Goal: Task Accomplishment & Management: Complete application form

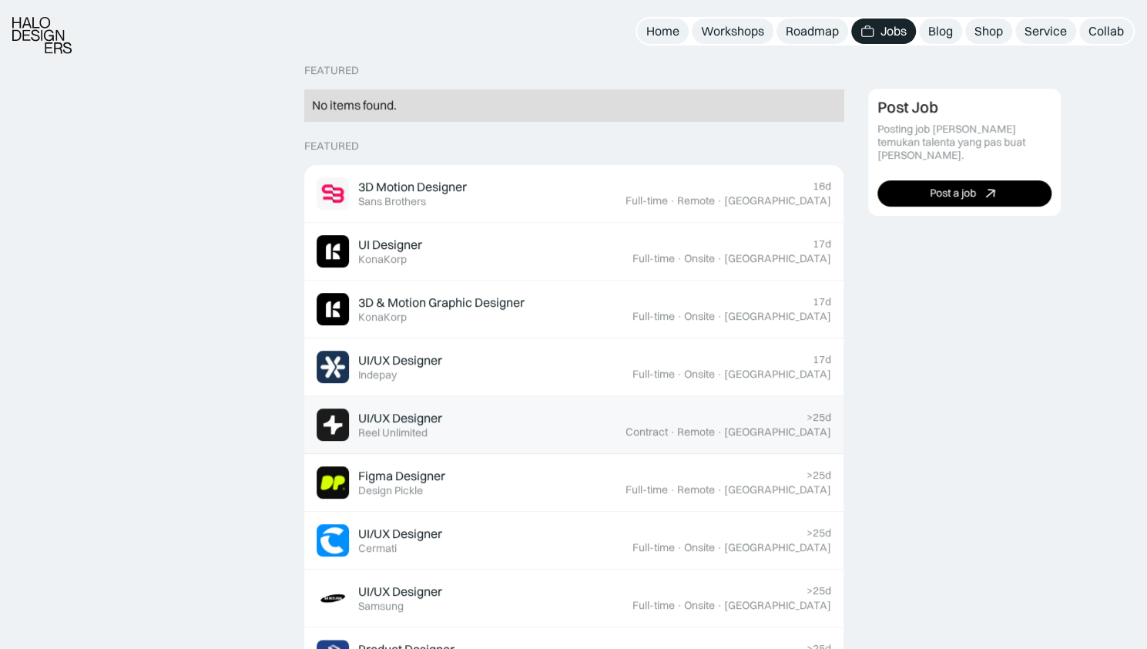
scroll to position [431, 0]
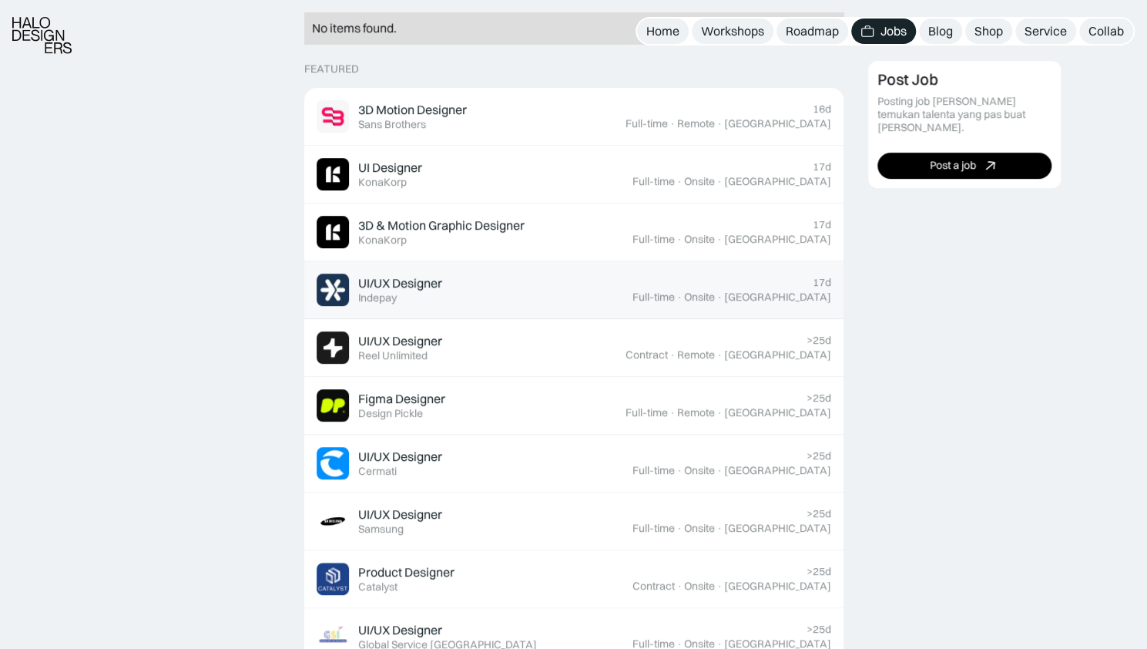
click at [622, 289] on div "UI/UX Designer Featured Indepay" at bounding box center [475, 289] width 316 height 32
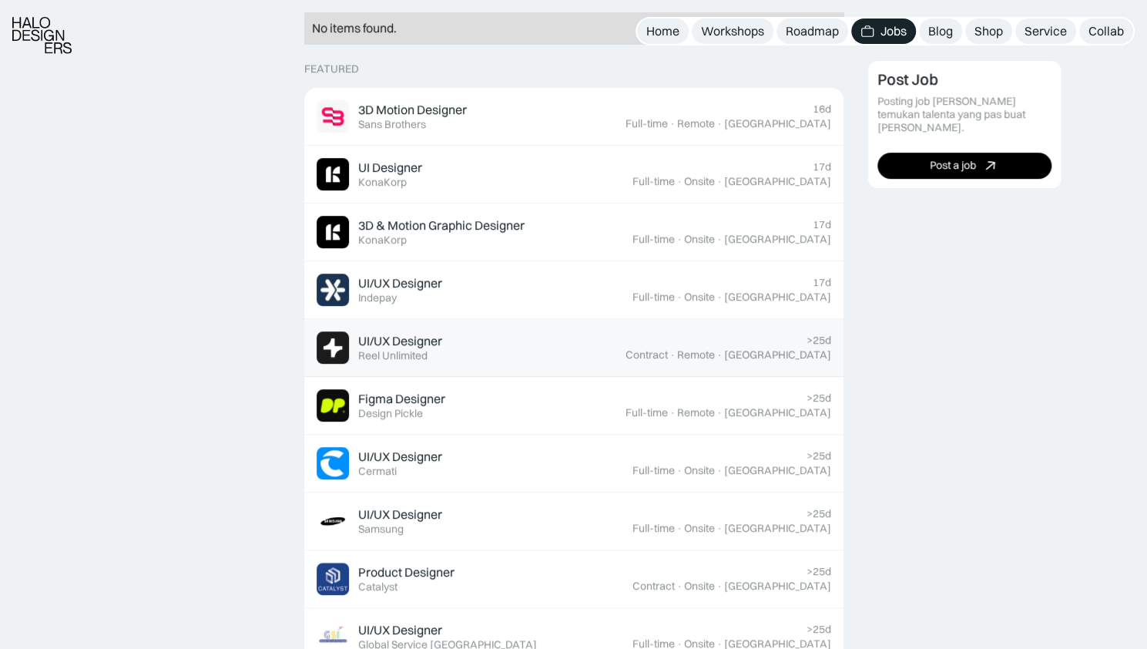
click at [581, 351] on div "UI/UX Designer Featured Reel Unlimited" at bounding box center [471, 347] width 309 height 32
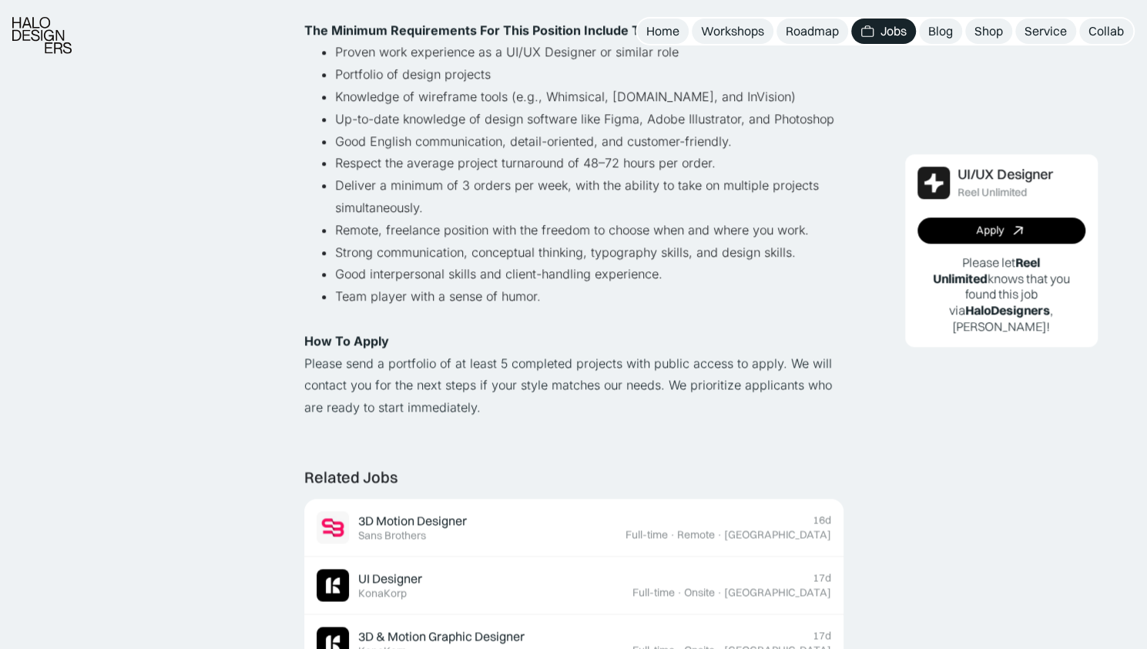
click at [561, 347] on p "How To Apply ‍" at bounding box center [573, 341] width 539 height 22
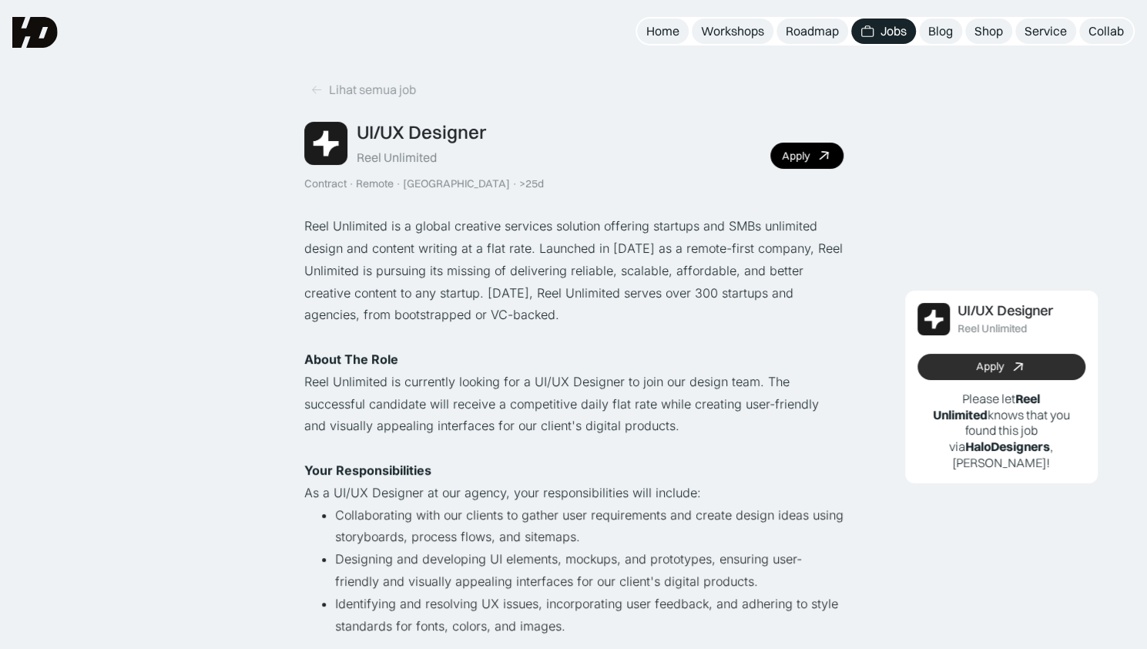
click at [979, 361] on div "Apply" at bounding box center [990, 366] width 28 height 13
